Goal: Task Accomplishment & Management: Manage account settings

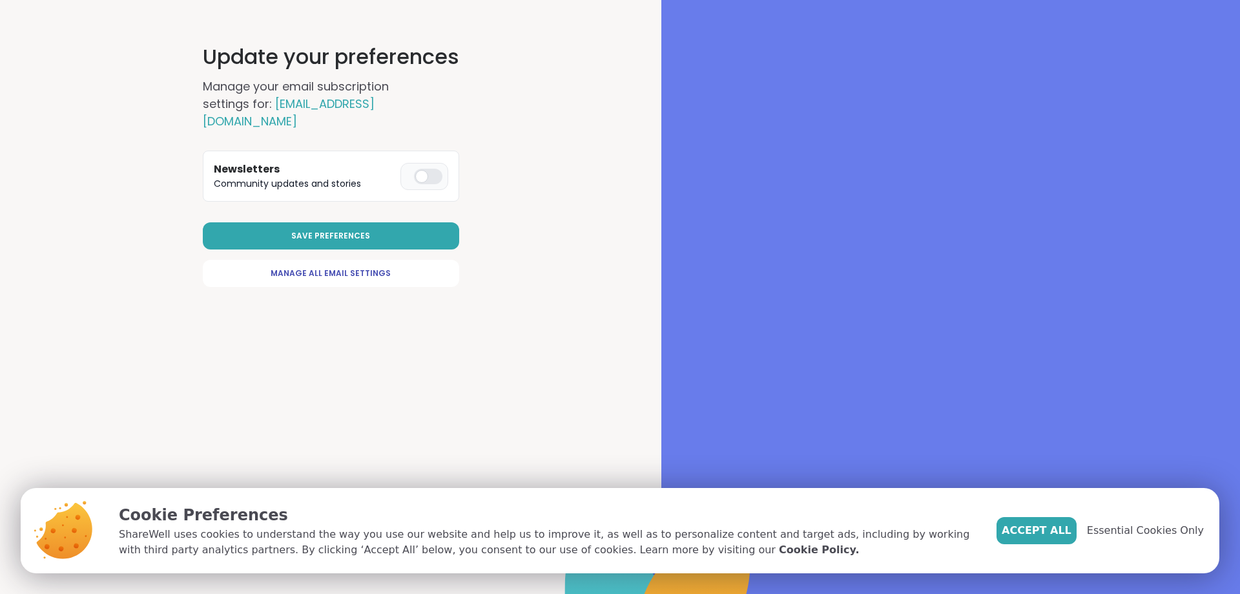
click at [415, 178] on div at bounding box center [428, 177] width 28 height 16
click at [344, 276] on span "Manage All Email Settings" at bounding box center [331, 273] width 120 height 12
click at [322, 231] on span "Save Preferences" at bounding box center [330, 236] width 79 height 12
